Goal: Information Seeking & Learning: Learn about a topic

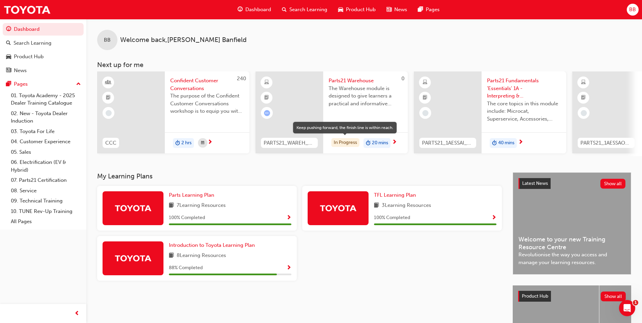
click at [347, 141] on div "In Progress" at bounding box center [345, 142] width 28 height 9
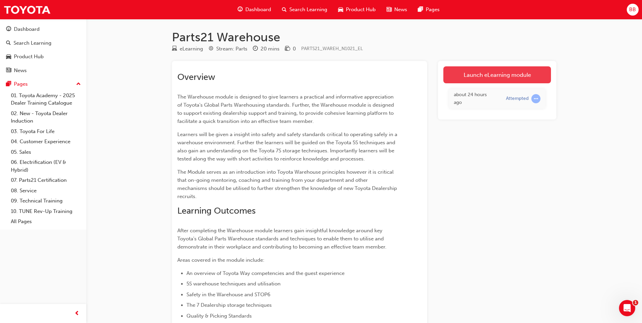
click at [499, 81] on link "Launch eLearning module" at bounding box center [497, 74] width 108 height 17
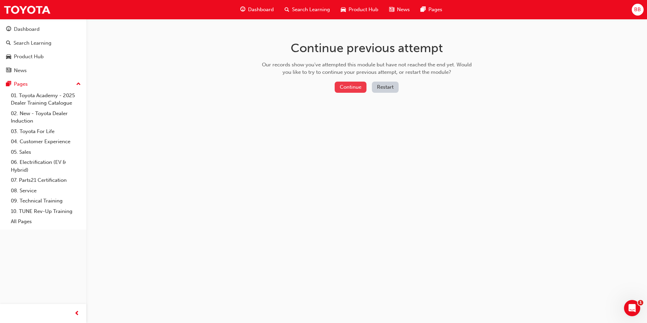
click at [356, 84] on button "Continue" at bounding box center [351, 87] width 32 height 11
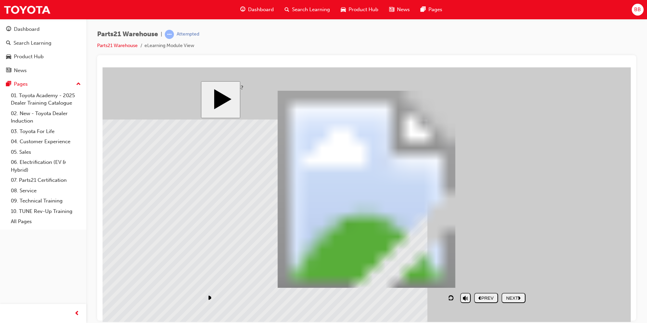
click at [518, 301] on nav "PREV NEXT SUBMIT" at bounding box center [499, 298] width 51 height 16
click at [513, 296] on div "NEXT" at bounding box center [513, 297] width 19 height 5
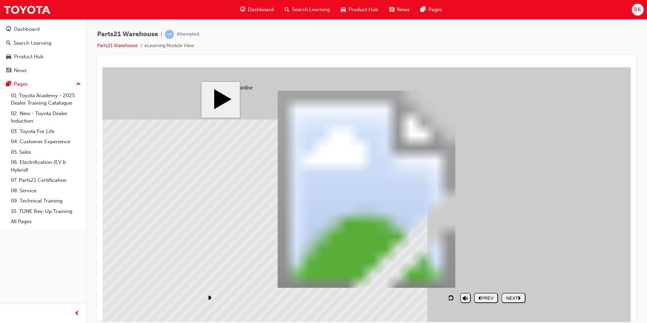
click at [523, 299] on div "NEXT" at bounding box center [513, 297] width 19 height 5
click at [526, 293] on section "PREV NEXT SUBMIT" at bounding box center [365, 298] width 328 height 16
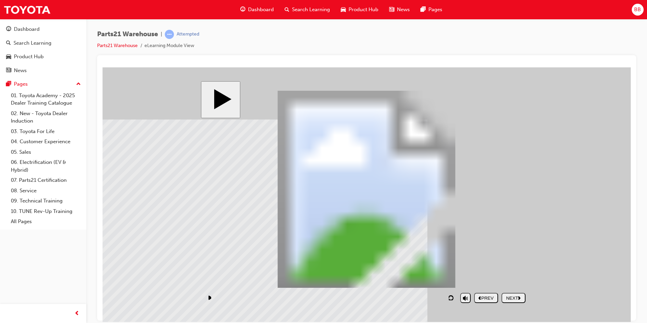
click at [521, 296] on icon "next" at bounding box center [519, 297] width 3 height 4
click at [513, 297] on div "NEXT" at bounding box center [513, 297] width 19 height 5
click at [507, 295] on div "NEXT" at bounding box center [513, 297] width 19 height 5
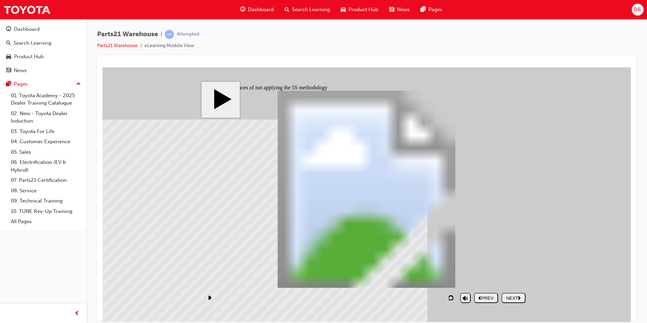
click at [517, 296] on div "NEXT" at bounding box center [513, 297] width 19 height 5
click at [517, 299] on div "NEXT" at bounding box center [513, 297] width 19 height 5
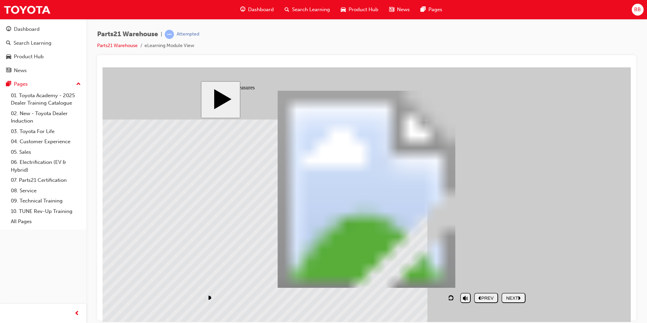
click at [512, 302] on button "NEXT" at bounding box center [513, 297] width 24 height 10
click at [521, 301] on button "NEXT" at bounding box center [513, 297] width 24 height 10
click at [514, 295] on div "NEXT" at bounding box center [513, 297] width 19 height 5
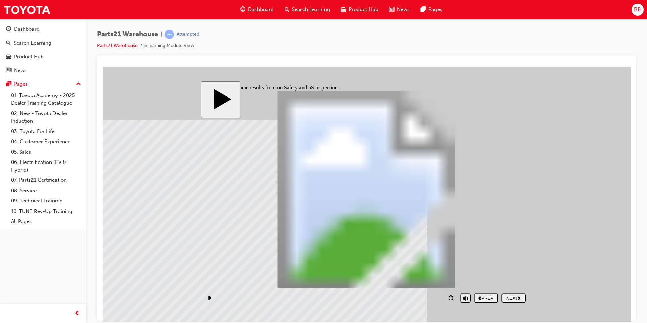
click at [523, 298] on div "NEXT" at bounding box center [513, 297] width 19 height 5
click at [512, 299] on div "NEXT" at bounding box center [513, 297] width 19 height 5
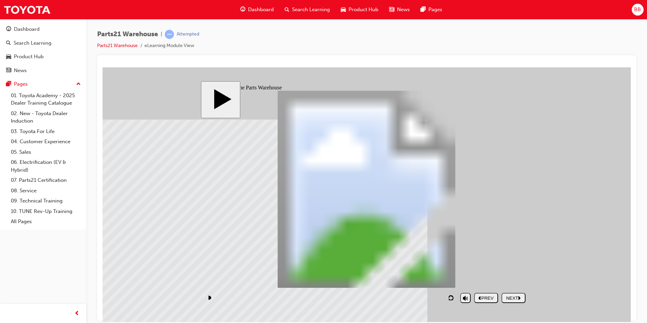
click at [511, 298] on div "NEXT" at bounding box center [513, 297] width 19 height 5
click at [405, 297] on div "playback controls" at bounding box center [330, 298] width 253 height 16
click at [516, 298] on div "NEXT" at bounding box center [513, 297] width 19 height 5
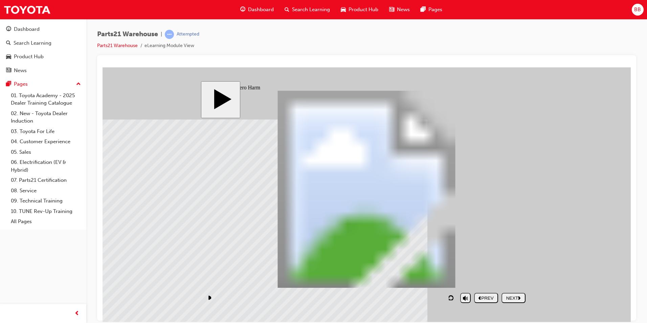
click at [520, 299] on div "NEXT" at bounding box center [513, 297] width 19 height 5
drag, startPoint x: 373, startPoint y: 277, endPoint x: 478, endPoint y: 193, distance: 135.2
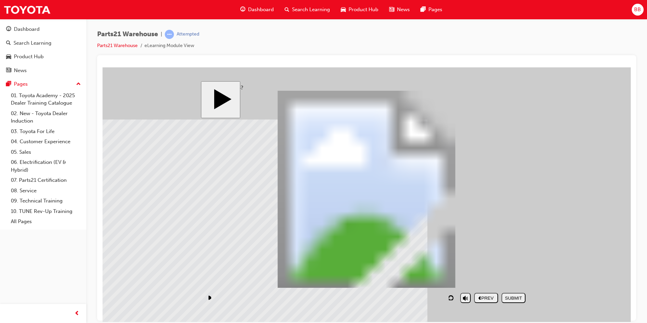
drag, startPoint x: 485, startPoint y: 244, endPoint x: 481, endPoint y: 155, distance: 89.7
drag, startPoint x: 421, startPoint y: 236, endPoint x: 279, endPoint y: 185, distance: 150.2
drag, startPoint x: 349, startPoint y: 243, endPoint x: 266, endPoint y: 167, distance: 112.8
drag, startPoint x: 459, startPoint y: 268, endPoint x: 260, endPoint y: 140, distance: 237.2
click at [518, 296] on div "SUBMIT" at bounding box center [513, 297] width 19 height 5
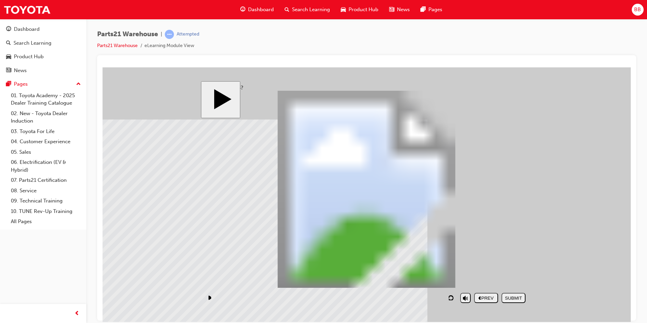
click at [507, 295] on div "NEXT" at bounding box center [513, 297] width 19 height 5
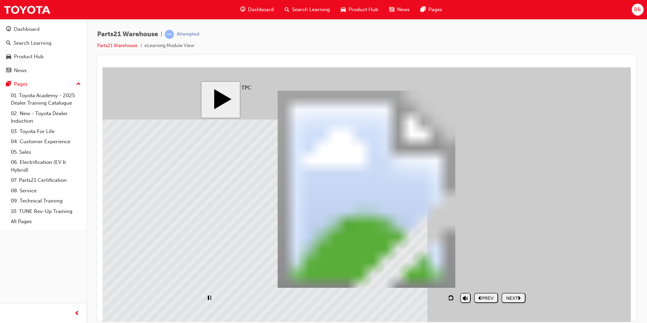
click at [514, 290] on nav "PREV NEXT SUBMIT" at bounding box center [499, 298] width 51 height 16
click at [514, 295] on div "NEXT" at bounding box center [513, 297] width 19 height 5
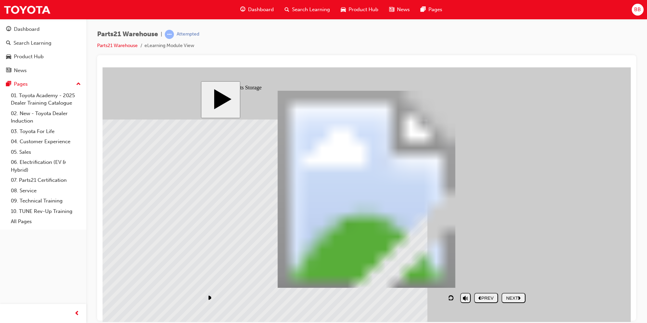
click at [520, 296] on icon "next" at bounding box center [519, 297] width 3 height 4
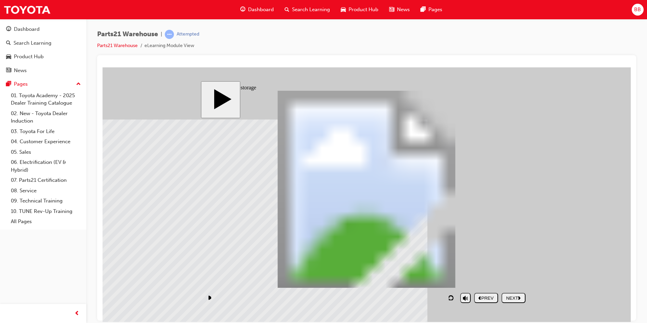
drag, startPoint x: 238, startPoint y: 142, endPoint x: 240, endPoint y: 152, distance: 9.7
click at [522, 293] on button "NEXT" at bounding box center [513, 297] width 24 height 10
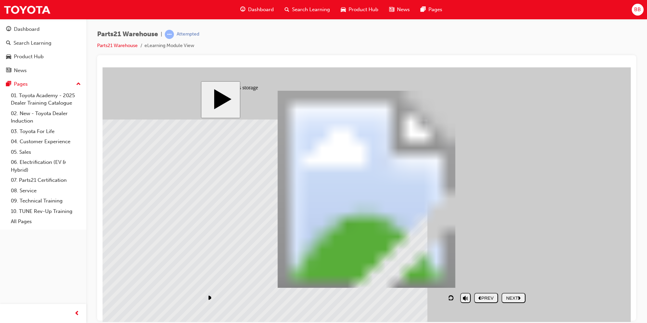
click at [521, 299] on div "NEXT" at bounding box center [513, 297] width 19 height 5
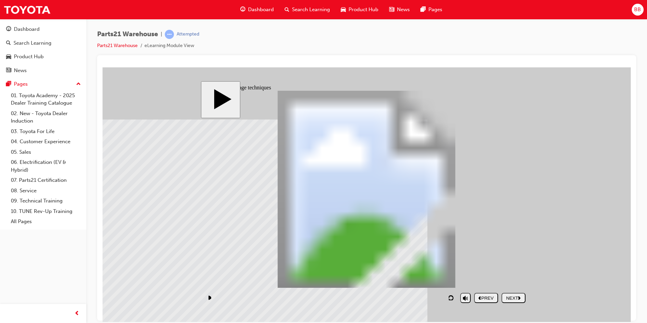
click at [516, 303] on nav "PREV NEXT SUBMIT" at bounding box center [499, 298] width 51 height 16
click at [515, 300] on div "NEXT" at bounding box center [513, 297] width 19 height 5
